Goal: Communication & Community: Participate in discussion

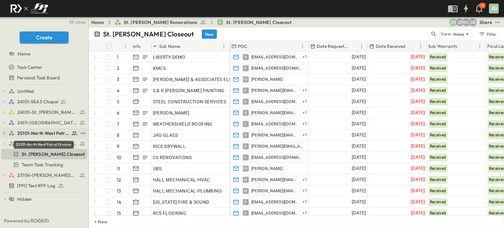
click at [33, 133] on span "25101-North West Patrol Division" at bounding box center [43, 133] width 52 height 7
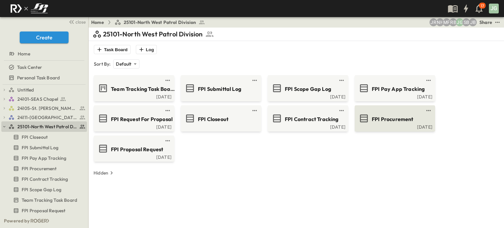
click at [405, 122] on span "FPI Procurement" at bounding box center [393, 120] width 42 height 8
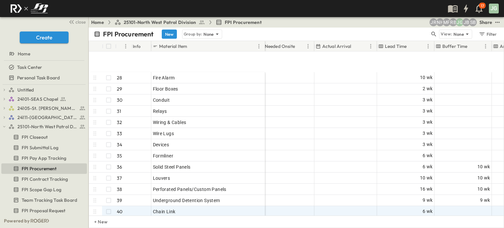
scroll to position [328, 353]
